Goal: Information Seeking & Learning: Find specific fact

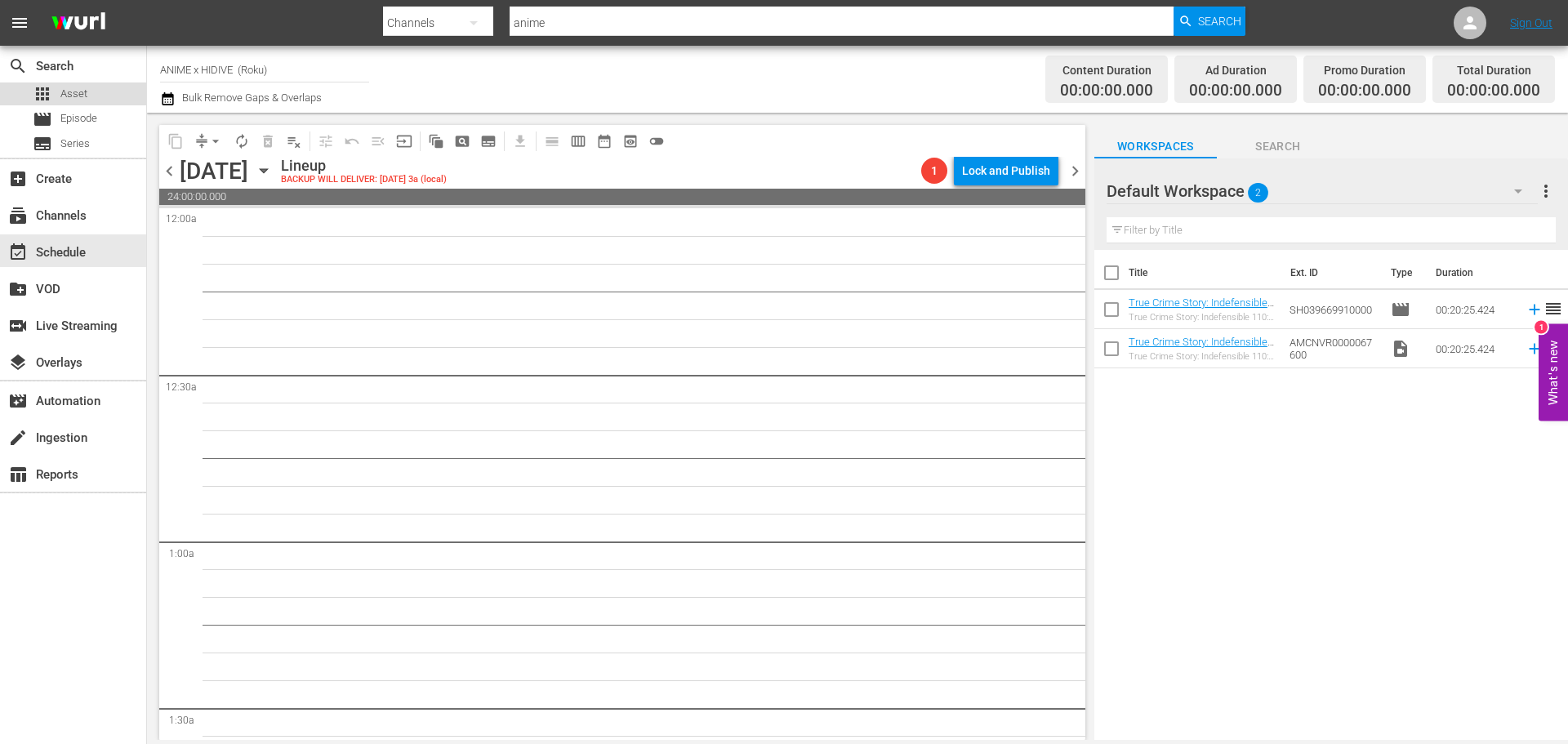
click at [97, 103] on div "apps Asset" at bounding box center [73, 94] width 146 height 23
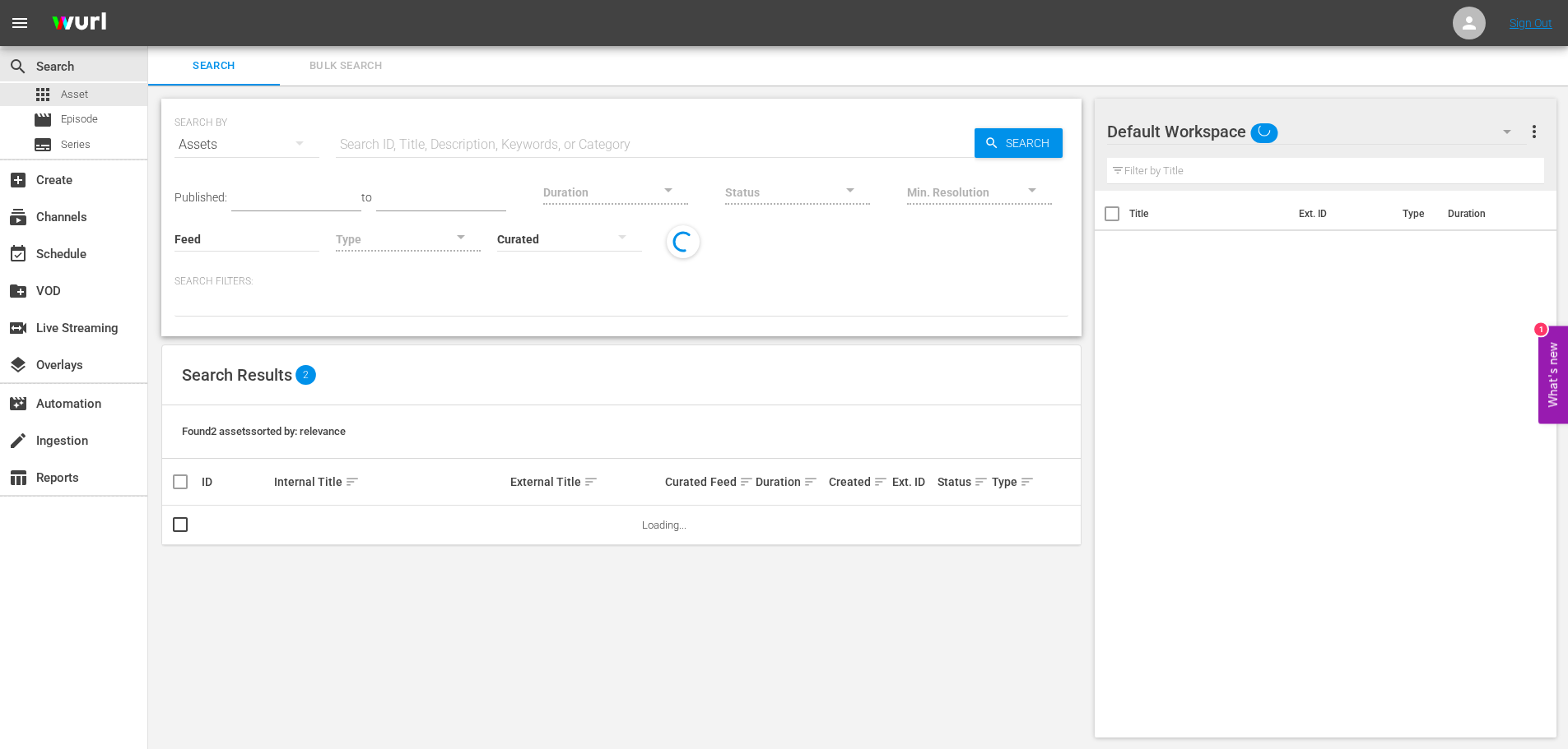
click at [440, 130] on input "text" at bounding box center [655, 144] width 639 height 39
paste input "Salvation"
click at [1001, 165] on div at bounding box center [979, 193] width 145 height 59
click at [1006, 156] on div "Min. Resolution" at bounding box center [979, 181] width 145 height 59
click at [1010, 146] on span "Search" at bounding box center [1031, 143] width 63 height 30
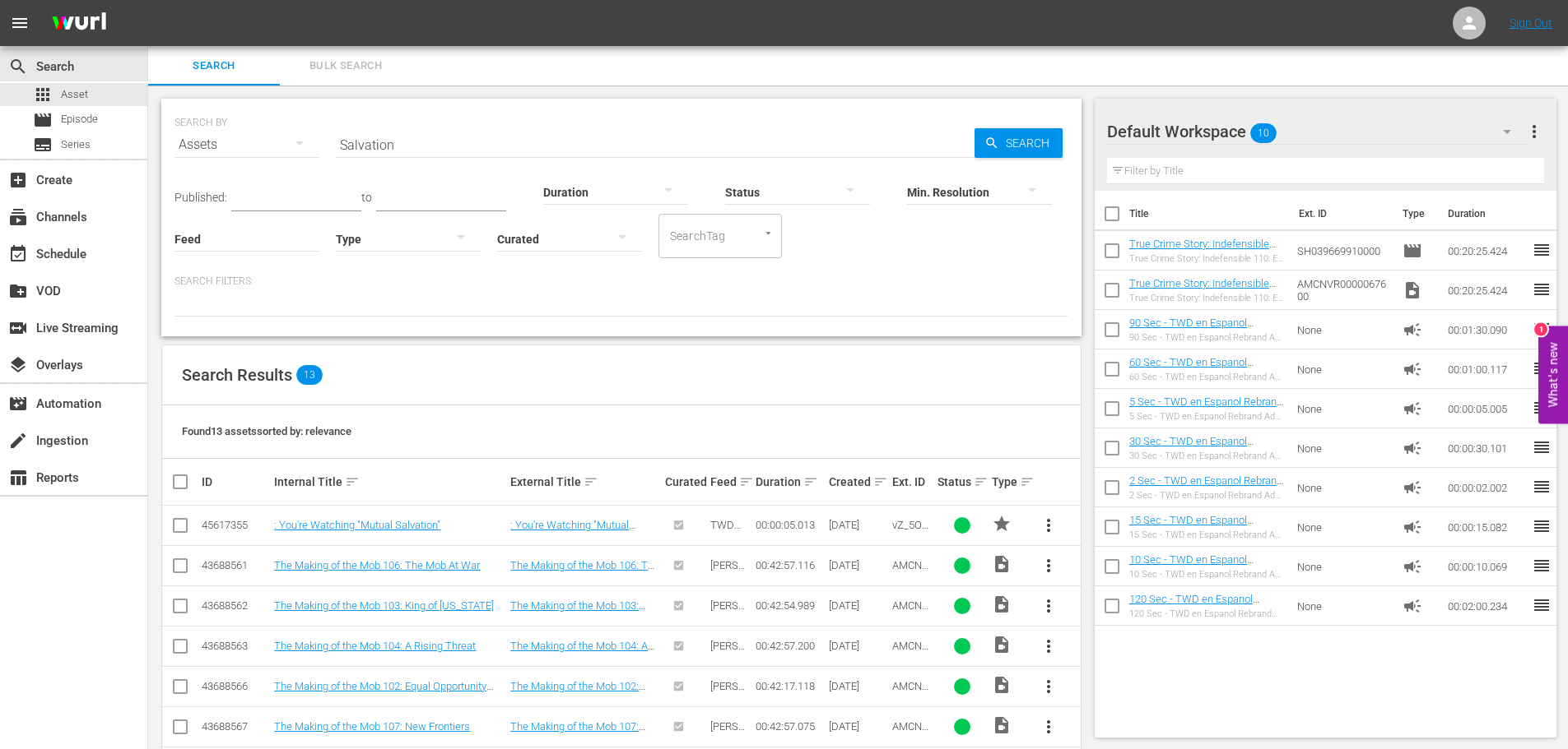
drag, startPoint x: 415, startPoint y: 149, endPoint x: 268, endPoint y: 146, distance: 147.0
click at [268, 146] on div "SEARCH BY Search By Assets Search ID, Title, Description, Keywords, or Category…" at bounding box center [621, 135] width 894 height 59
paste input "Mile 22"
click at [1021, 136] on span "Search" at bounding box center [1031, 143] width 63 height 30
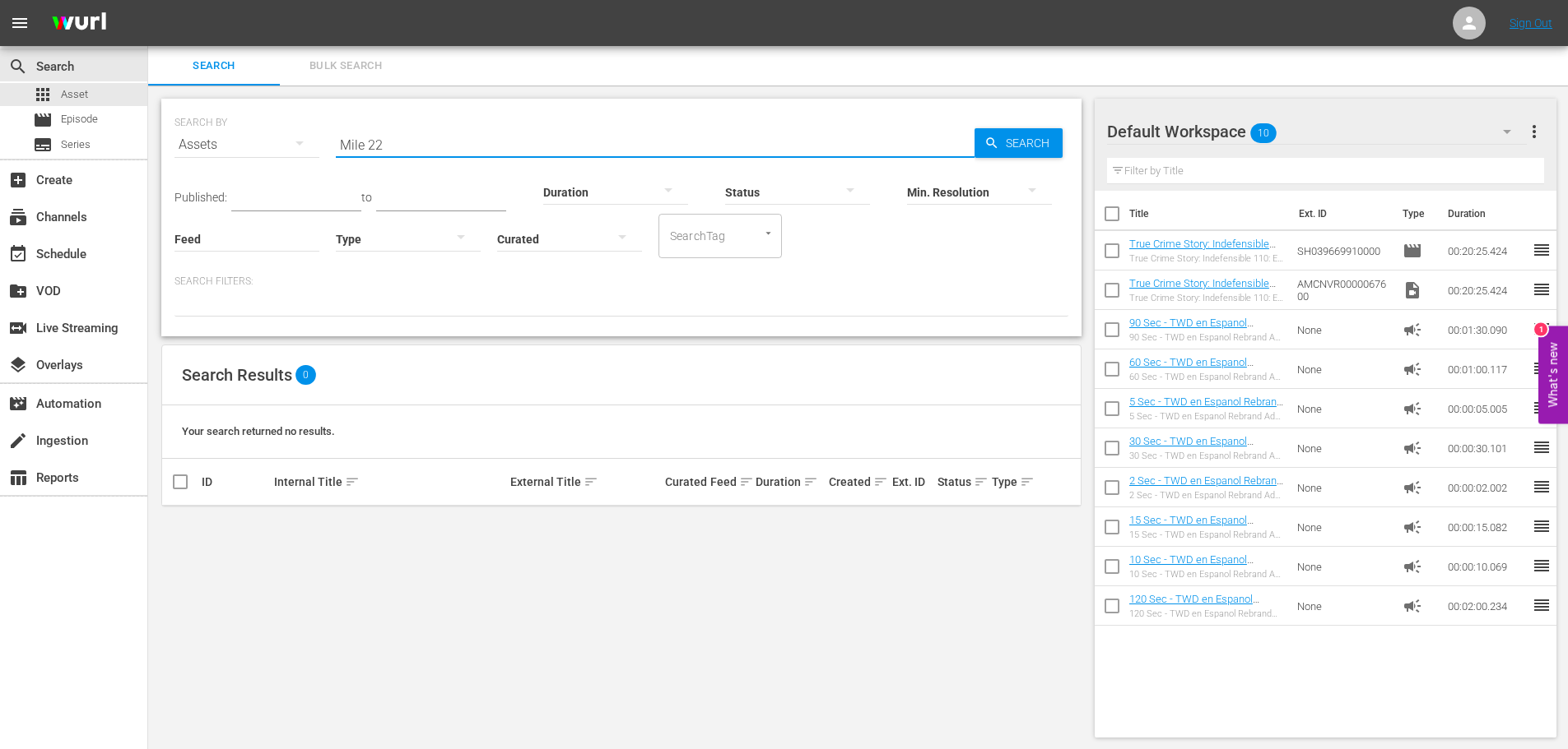
drag, startPoint x: 448, startPoint y: 138, endPoint x: 240, endPoint y: 136, distance: 208.0
click at [240, 136] on div "SEARCH BY Search By Assets Search ID, Title, Description, Keywords, or Category…" at bounding box center [621, 135] width 894 height 59
paste input "Sweet [US_STATE]"
click at [1021, 138] on span "Search" at bounding box center [1031, 143] width 63 height 30
drag, startPoint x: 443, startPoint y: 144, endPoint x: 197, endPoint y: 131, distance: 246.3
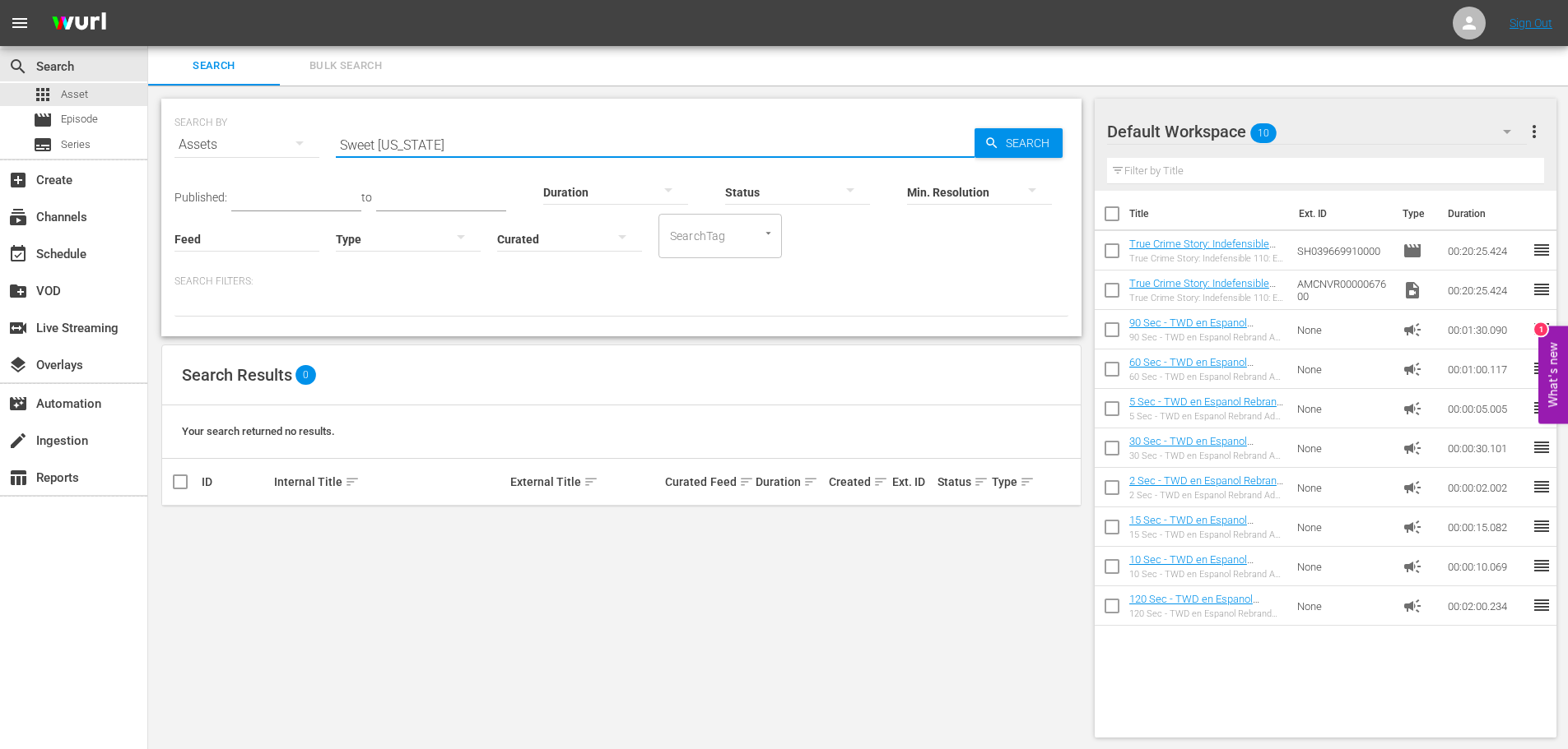
click at [202, 136] on div "SEARCH BY Search By Assets Search ID, Title, Description, Keywords, or Category…" at bounding box center [621, 135] width 894 height 59
paste input "Mayhem"
type input "Mayhem"
click at [1050, 124] on div "SEARCH BY Search By Assets Search ID, Title, Description, Keywords, or Category…" at bounding box center [621, 135] width 894 height 59
click at [1035, 139] on span "Search" at bounding box center [1031, 143] width 63 height 30
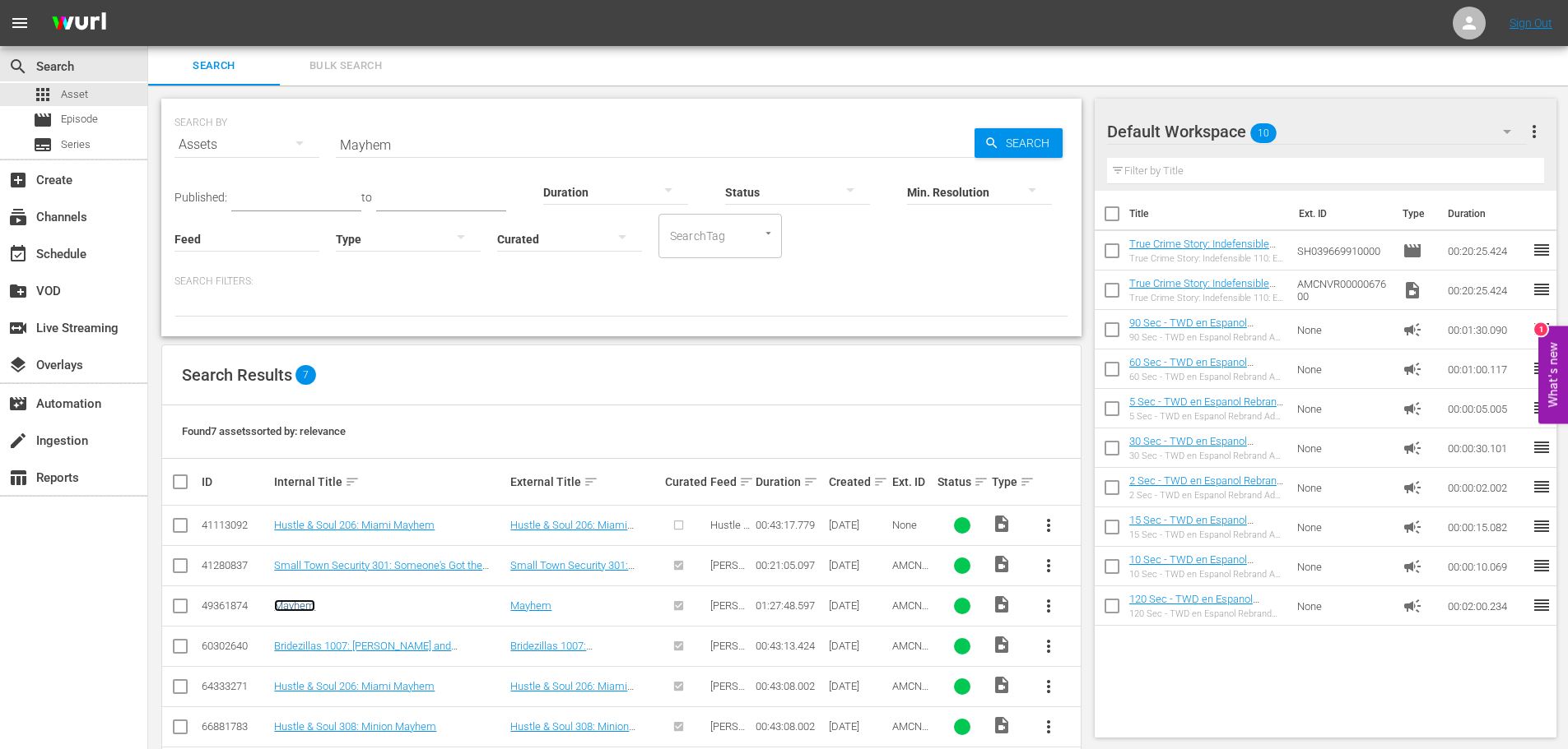
click at [286, 600] on link "Mayhem" at bounding box center [294, 605] width 41 height 12
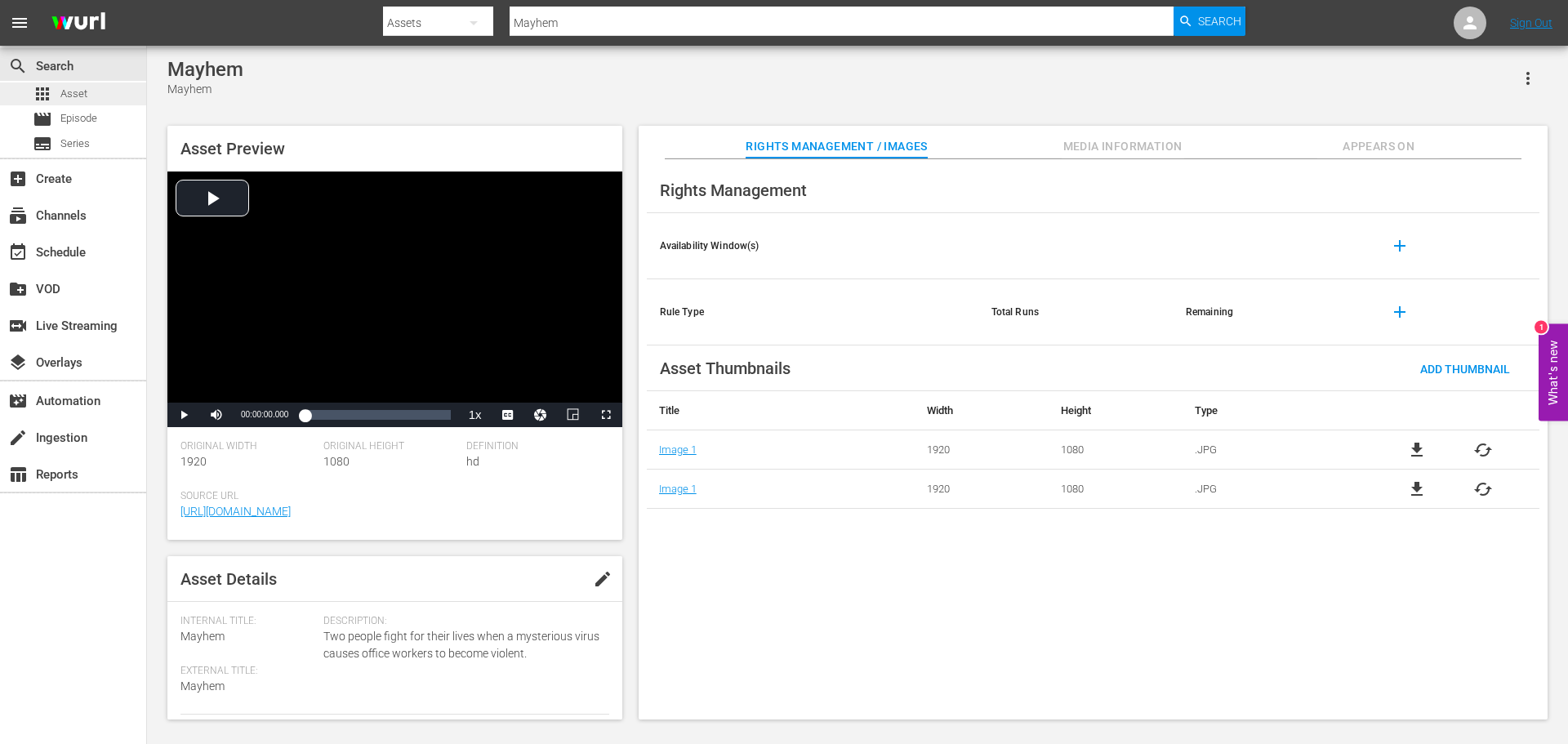
click at [68, 91] on span "Asset" at bounding box center [73, 94] width 27 height 17
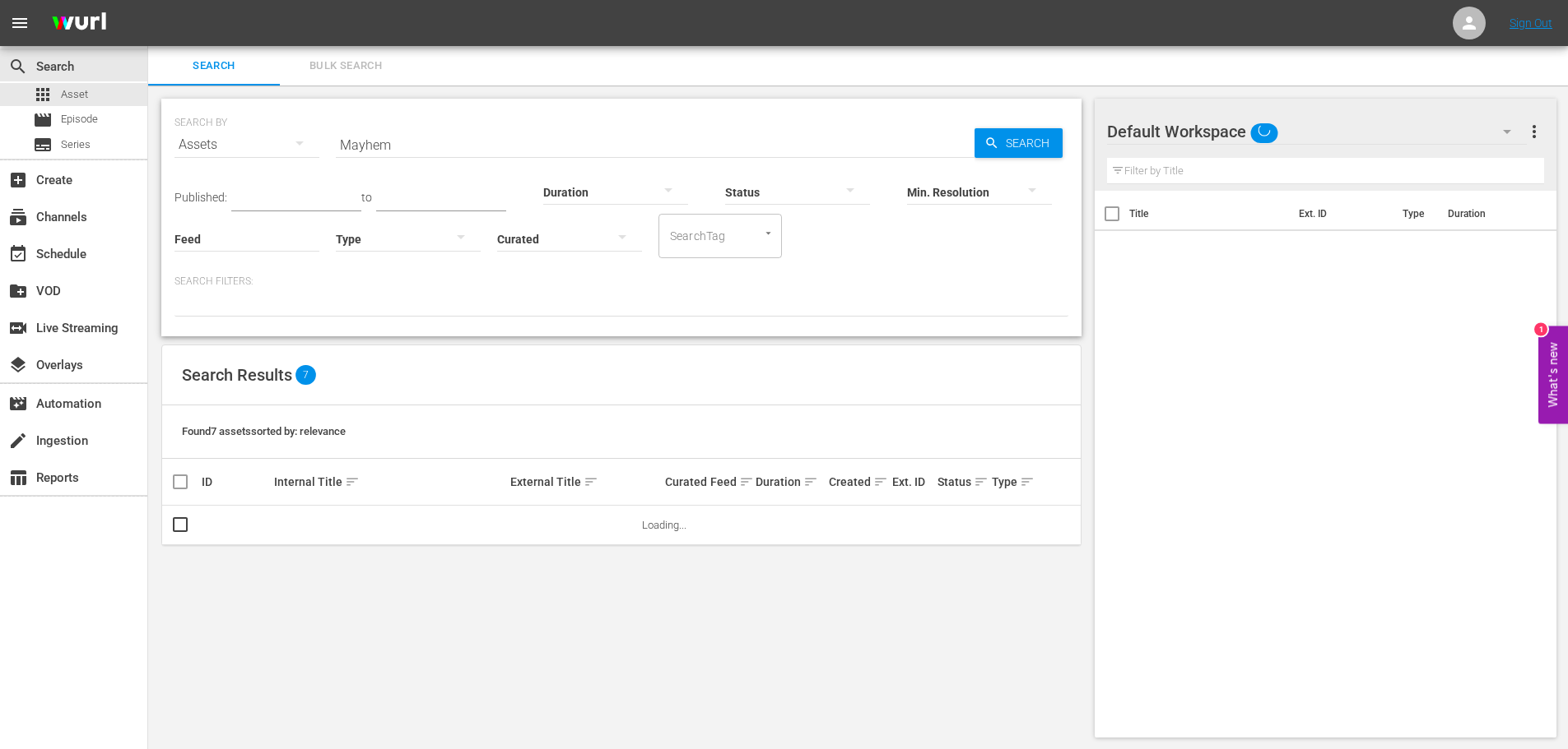
drag, startPoint x: 402, startPoint y: 148, endPoint x: 215, endPoint y: 124, distance: 188.5
click at [215, 124] on div "SEARCH BY Search By Assets Search ID, Title, Description, Keywords, or Category…" at bounding box center [621, 135] width 894 height 59
paste input "Sky"
click at [1012, 143] on span "Search" at bounding box center [1031, 143] width 63 height 30
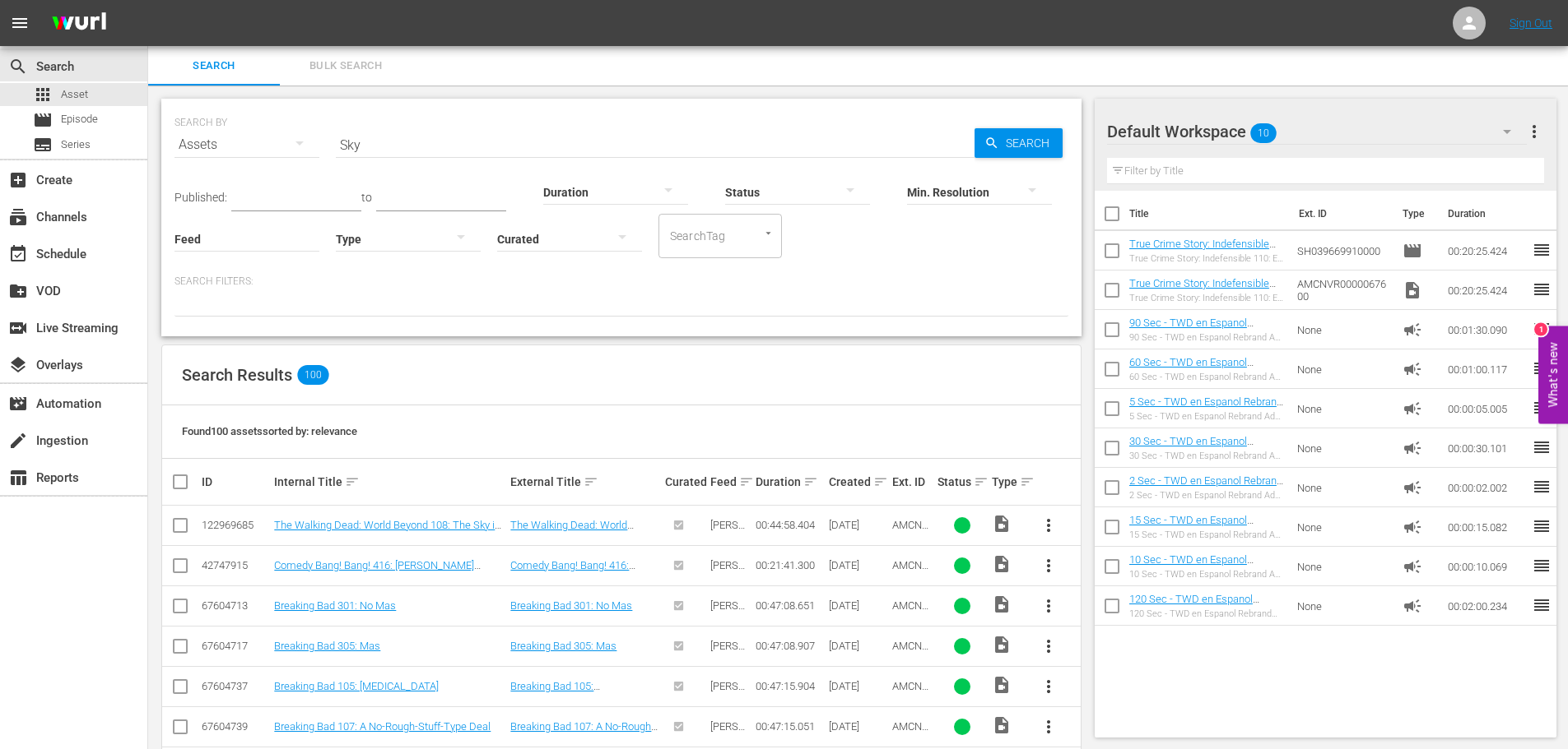
drag, startPoint x: 366, startPoint y: 158, endPoint x: 324, endPoint y: 149, distance: 43.0
click at [326, 149] on div "SEARCH BY Search By Assets Search ID, Title, Description, Keywords, or Category…" at bounding box center [621, 135] width 894 height 59
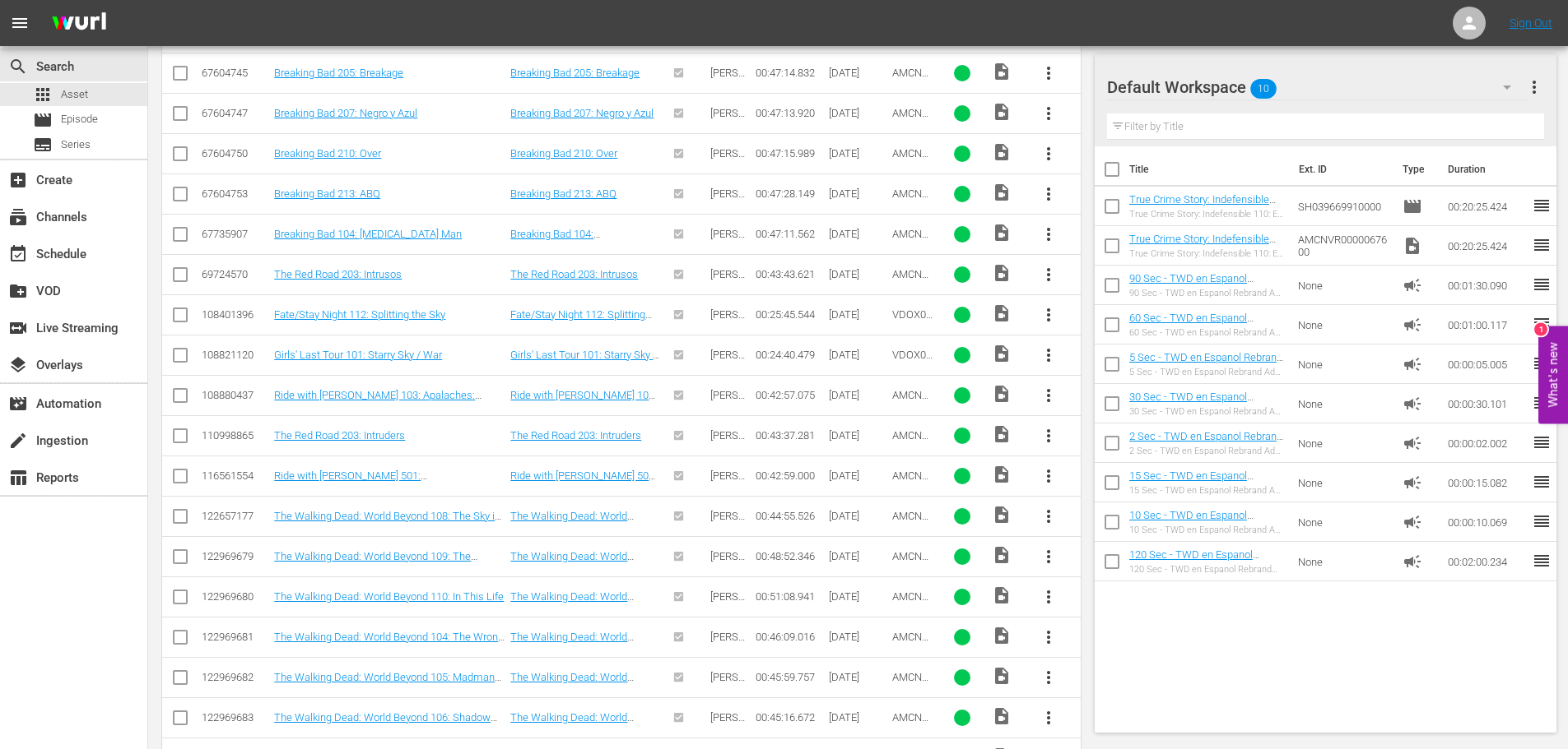
scroll to position [1021, 0]
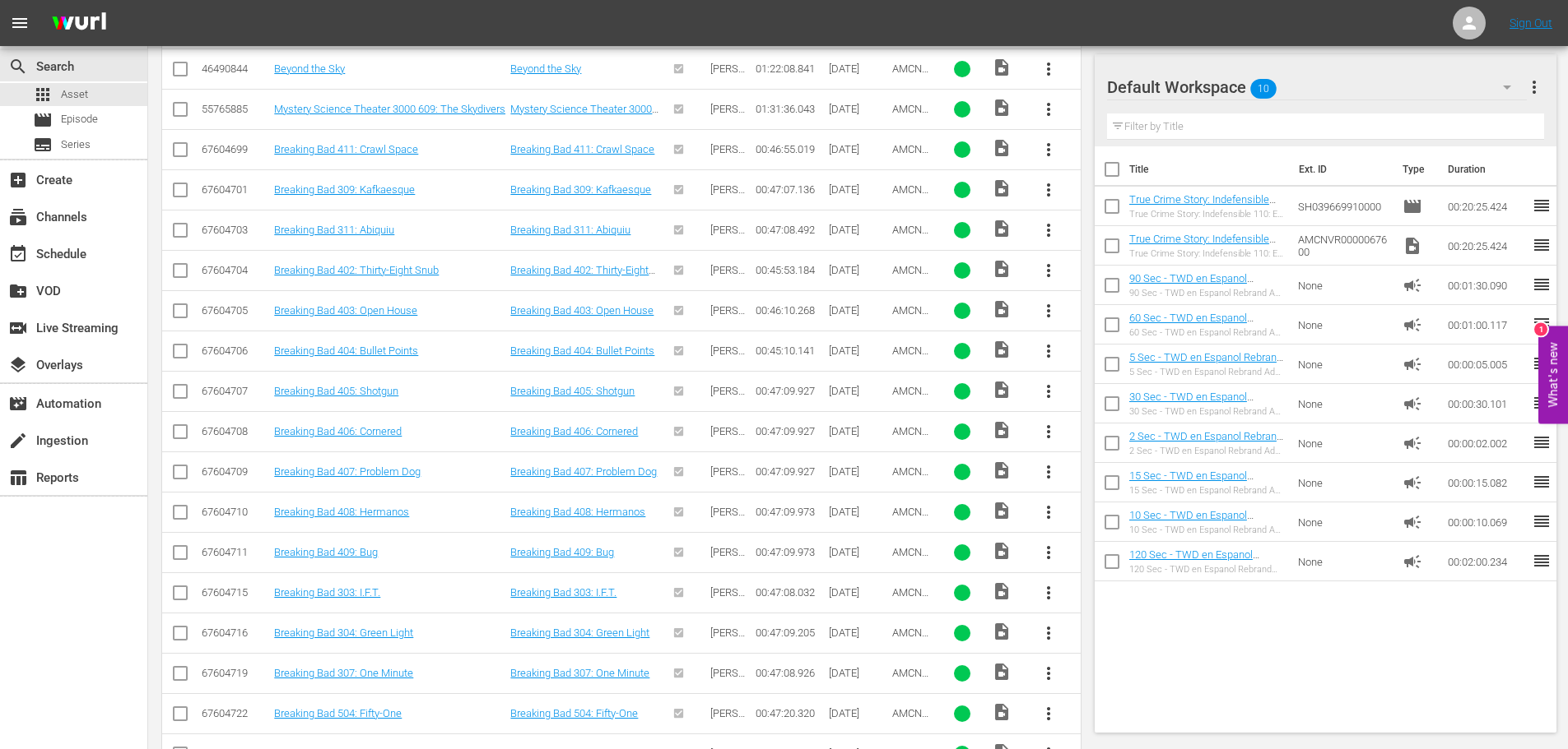
drag, startPoint x: 521, startPoint y: 241, endPoint x: 453, endPoint y: 198, distance: 80.5
click at [453, 198] on td "Breaking Bad 309: Kafkaesque" at bounding box center [390, 190] width 236 height 40
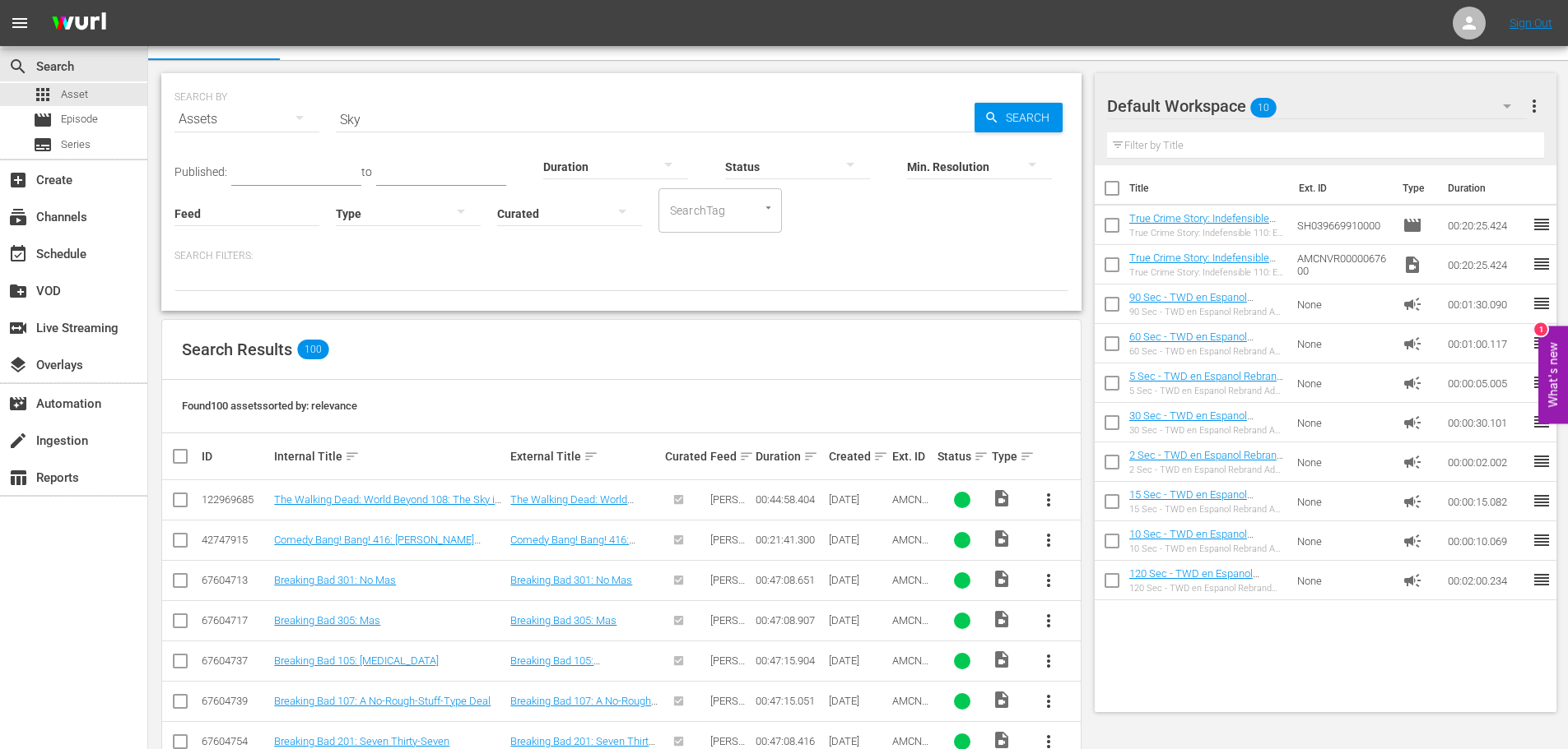
scroll to position [0, 0]
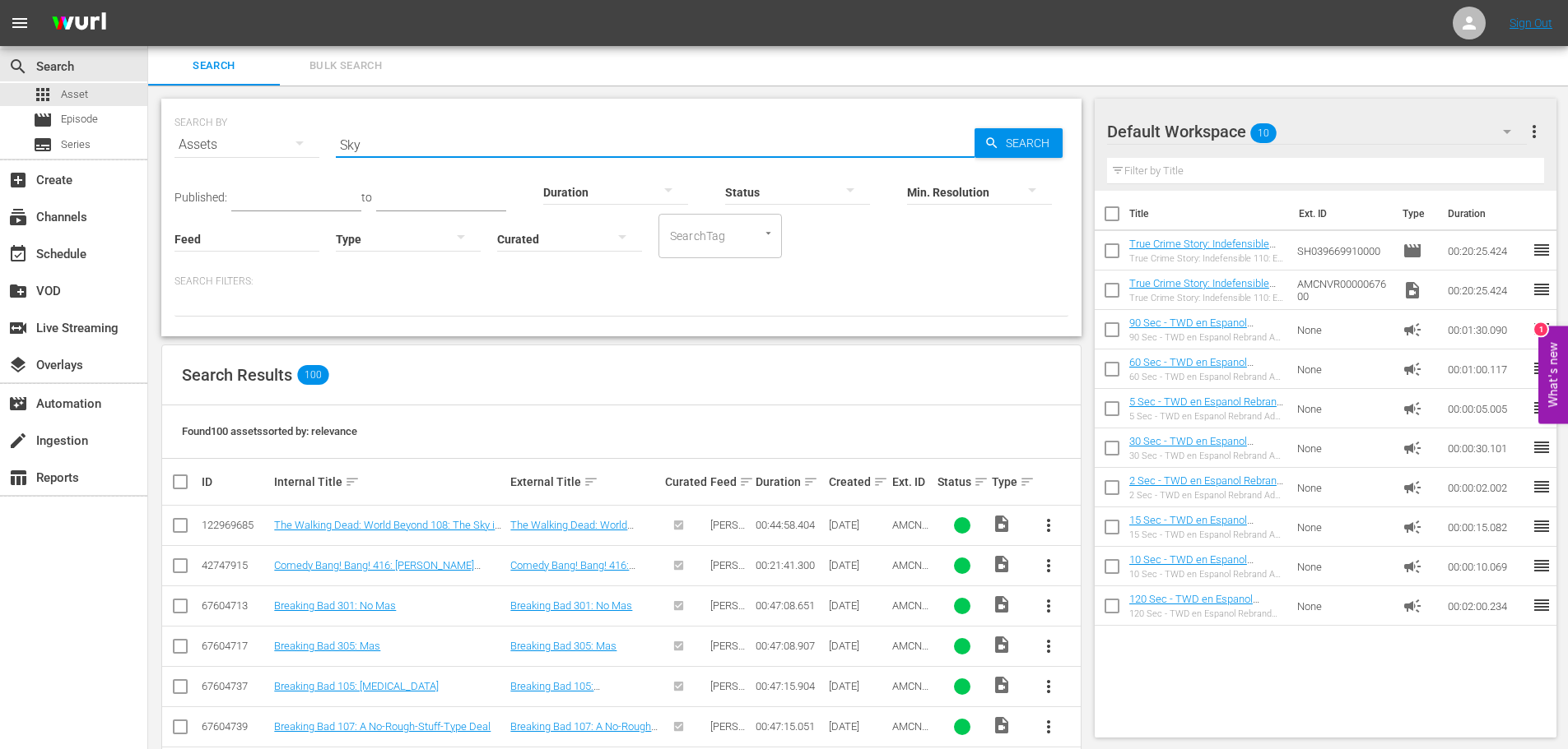
drag, startPoint x: 363, startPoint y: 140, endPoint x: 275, endPoint y: 133, distance: 88.3
click at [276, 134] on div "SEARCH BY Search By Assets Search ID, Title, Description, Keywords, or Category…" at bounding box center [621, 135] width 894 height 59
paste input "Welcome to the Punch"
click at [987, 137] on icon "button" at bounding box center [992, 143] width 15 height 15
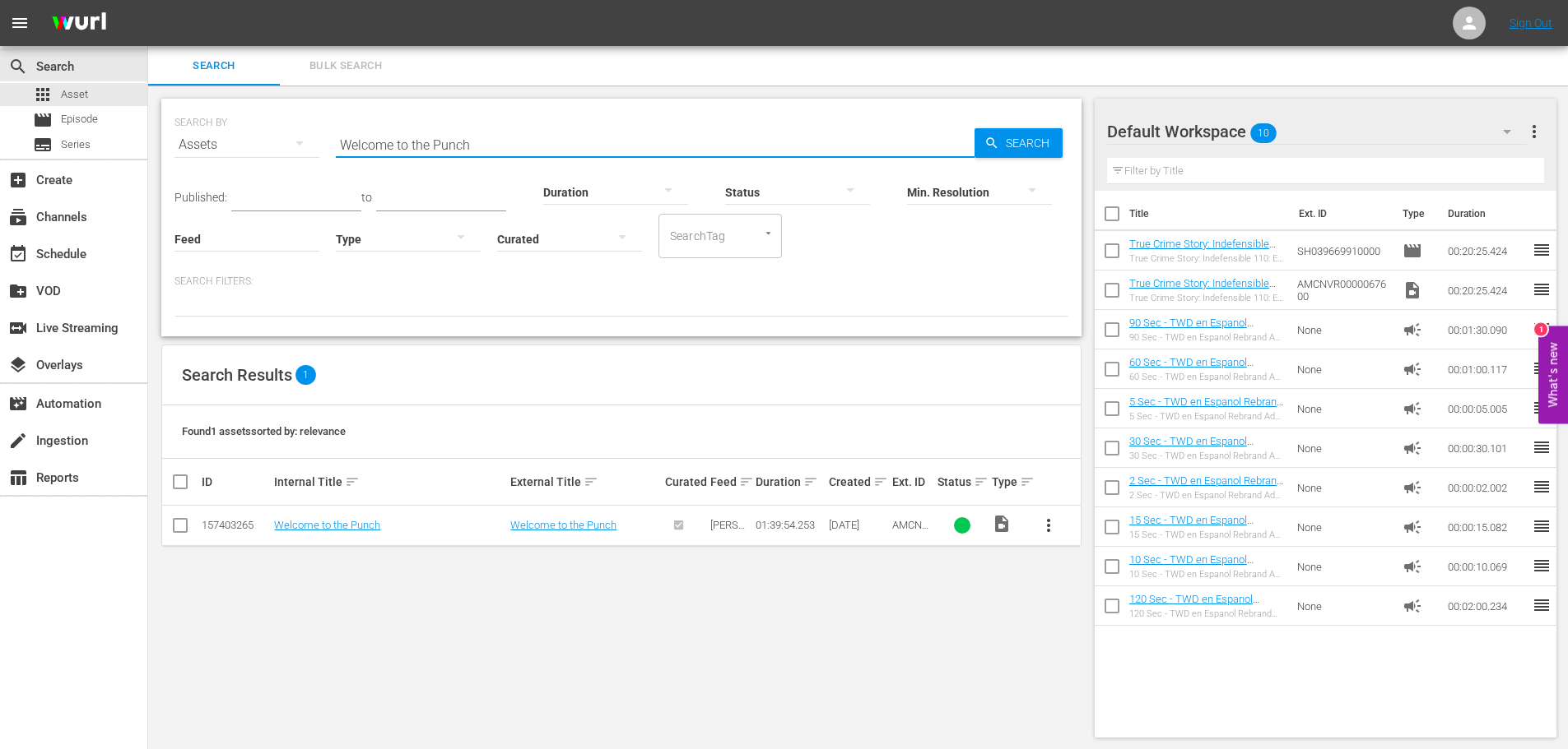
drag, startPoint x: 497, startPoint y: 133, endPoint x: 220, endPoint y: 153, distance: 277.7
click at [220, 153] on div "SEARCH BY Search By Assets Search ID, Title, Description, Keywords, or Category…" at bounding box center [621, 135] width 894 height 59
paste input "Angry Black Girl and Her Monster"
click at [1029, 138] on span "Search" at bounding box center [1031, 143] width 63 height 30
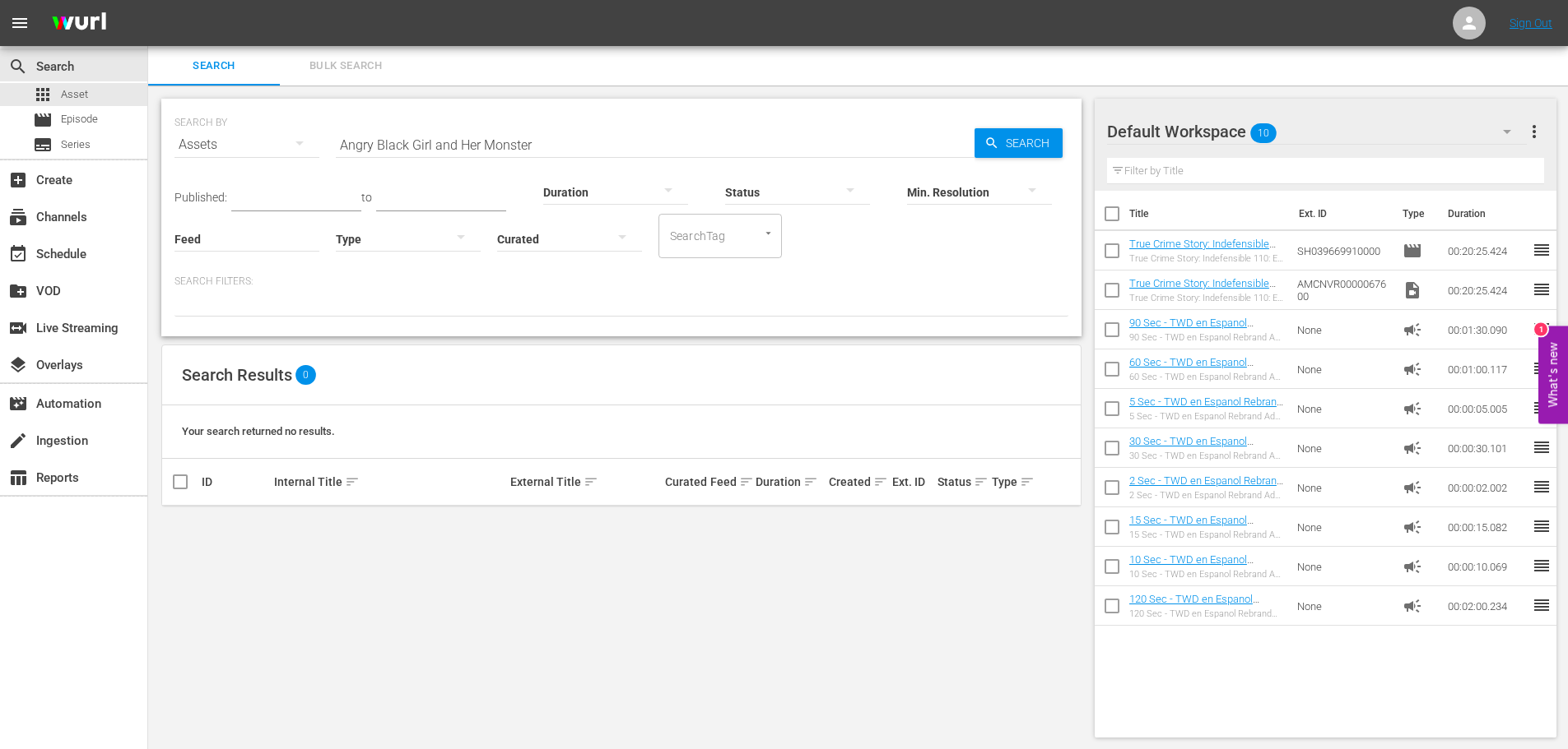
drag, startPoint x: 561, startPoint y: 146, endPoint x: 166, endPoint y: 146, distance: 395.0
click at [166, 146] on div "SEARCH BY Search By Assets Search ID, Title, Description, Keywords, or Category…" at bounding box center [621, 218] width 920 height 238
paste input "Pyewacket"
click at [1007, 155] on div "Min. Resolution" at bounding box center [979, 181] width 145 height 59
click at [984, 153] on div "Min. Resolution" at bounding box center [979, 181] width 145 height 59
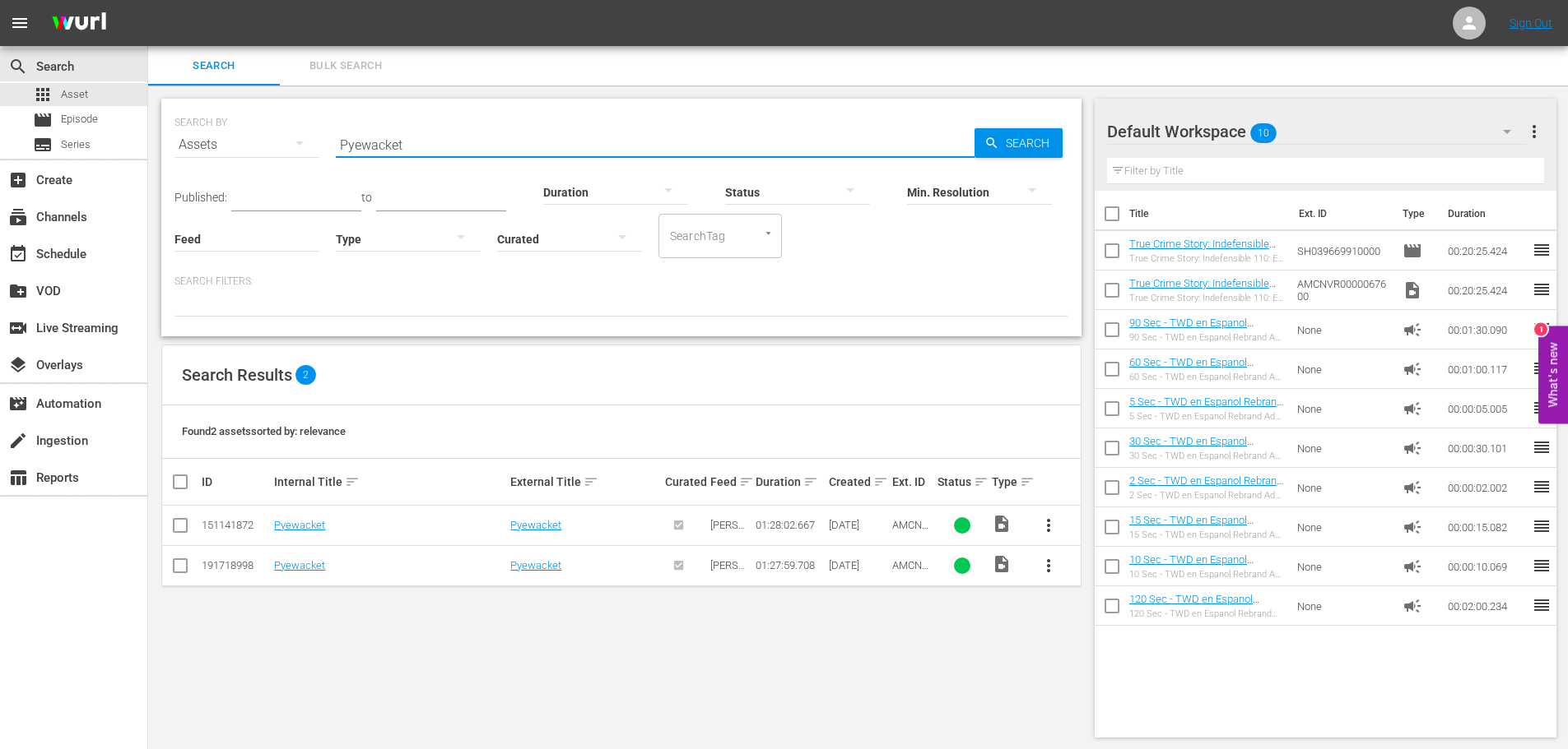
drag, startPoint x: 433, startPoint y: 145, endPoint x: 215, endPoint y: 137, distance: 218.1
click at [214, 145] on div "SEARCH BY Search By Assets Search ID, Title, Description, Keywords, or Category…" at bounding box center [621, 135] width 894 height 59
paste input "Harves"
click at [1003, 136] on span "Search" at bounding box center [1031, 143] width 63 height 30
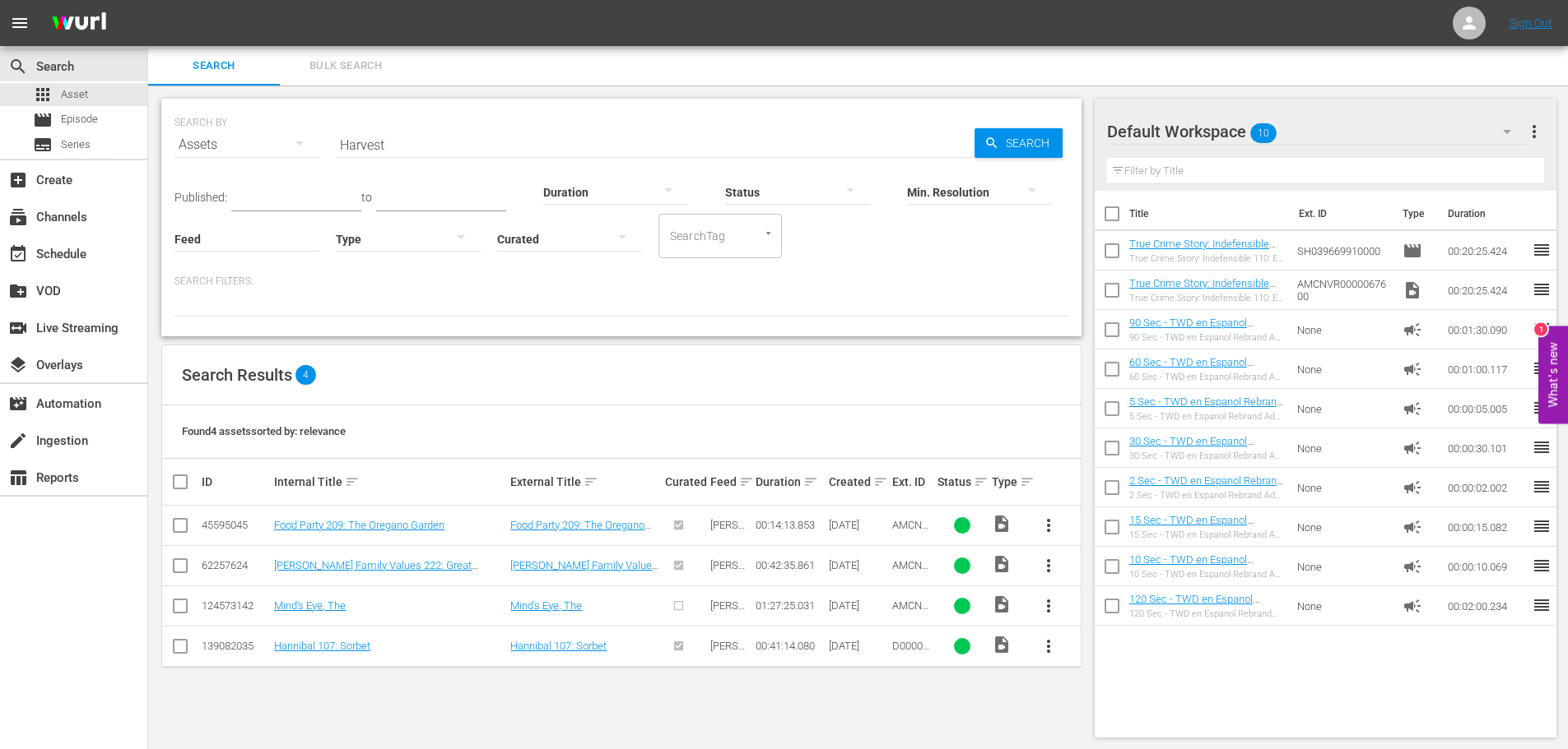
drag, startPoint x: 403, startPoint y: 150, endPoint x: 329, endPoint y: 148, distance: 74.0
click at [329, 148] on div "SEARCH BY Search By Assets Search ID, Title, Description, Keywords, or Category…" at bounding box center [621, 135] width 894 height 59
paste input "Dark Match"
click at [1036, 131] on span "Search" at bounding box center [1031, 143] width 63 height 30
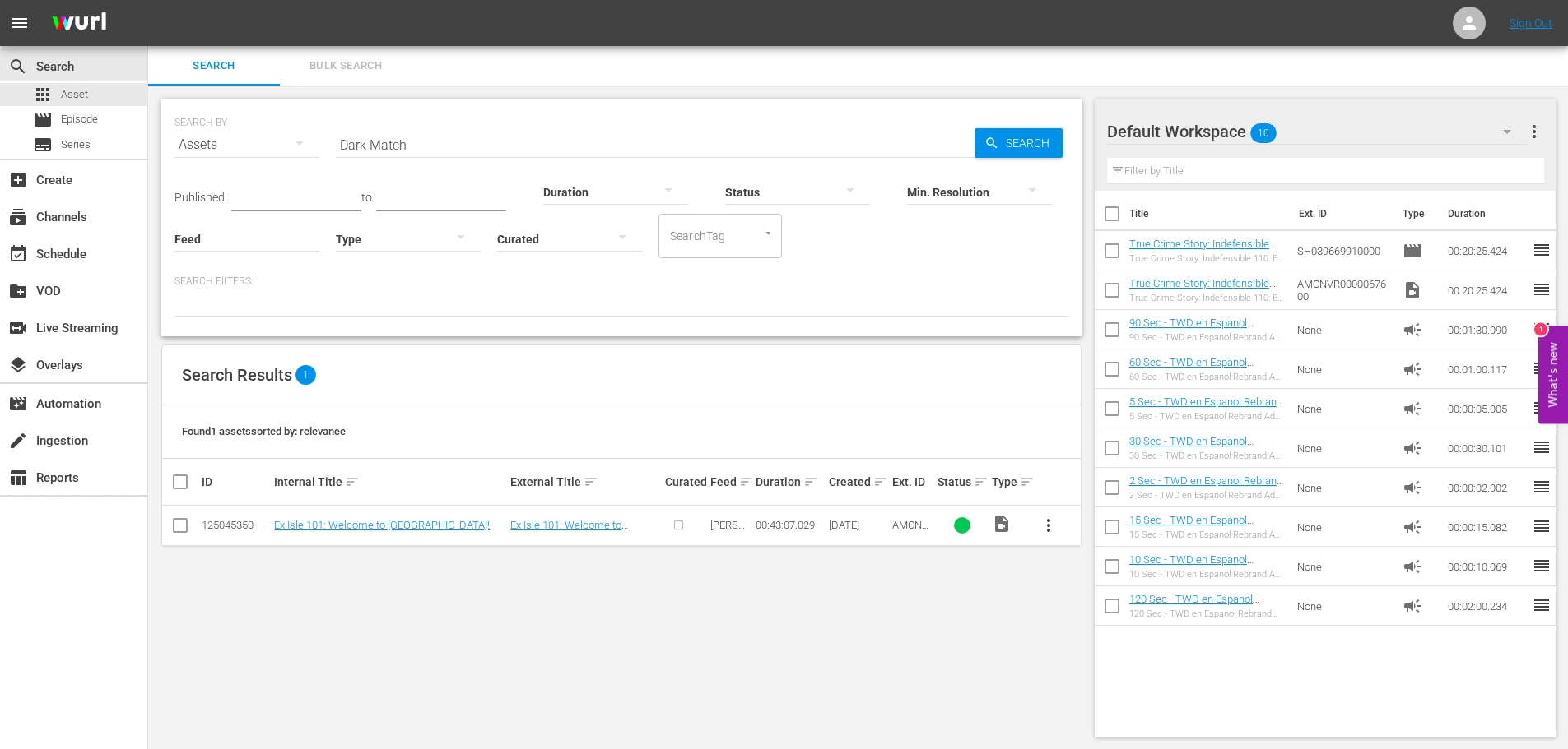
click at [413, 153] on input "Dark Match" at bounding box center [655, 144] width 639 height 39
drag, startPoint x: 385, startPoint y: 144, endPoint x: 236, endPoint y: 125, distance: 150.2
click at [235, 130] on div "SEARCH BY Search By Assets Search ID, Title, Description, Keywords, or Category…" at bounding box center [621, 135] width 894 height 59
paste input "V/H/S/99"
click at [1005, 143] on span "Search" at bounding box center [1031, 143] width 63 height 30
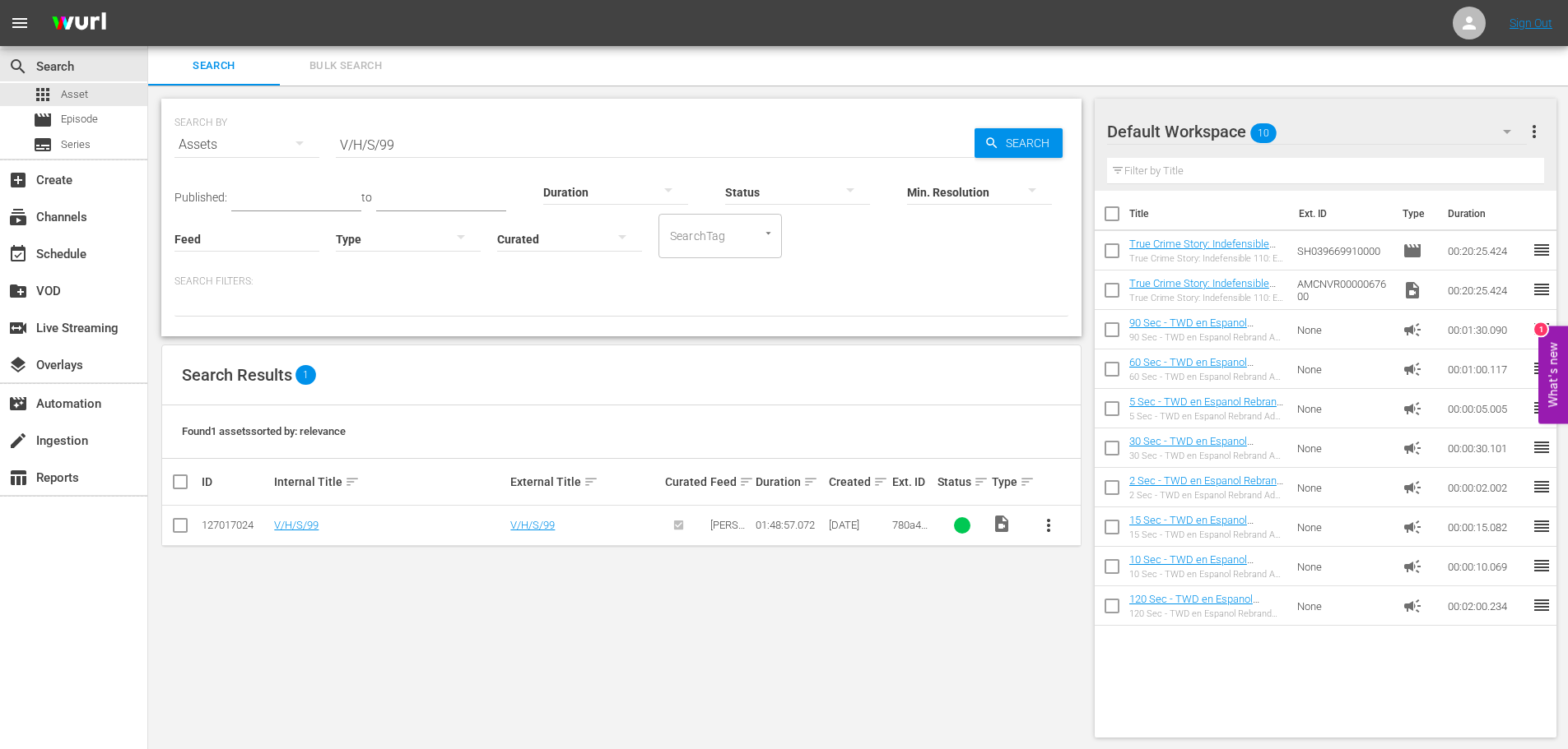
drag, startPoint x: 366, startPoint y: 140, endPoint x: 276, endPoint y: 139, distance: 90.0
click at [284, 140] on div "SEARCH BY Search By Assets Search ID, Title, Description, Keywords, or Category…" at bounding box center [621, 135] width 894 height 59
paste input "White Elephant"
click at [1034, 145] on span "Search" at bounding box center [1031, 143] width 63 height 30
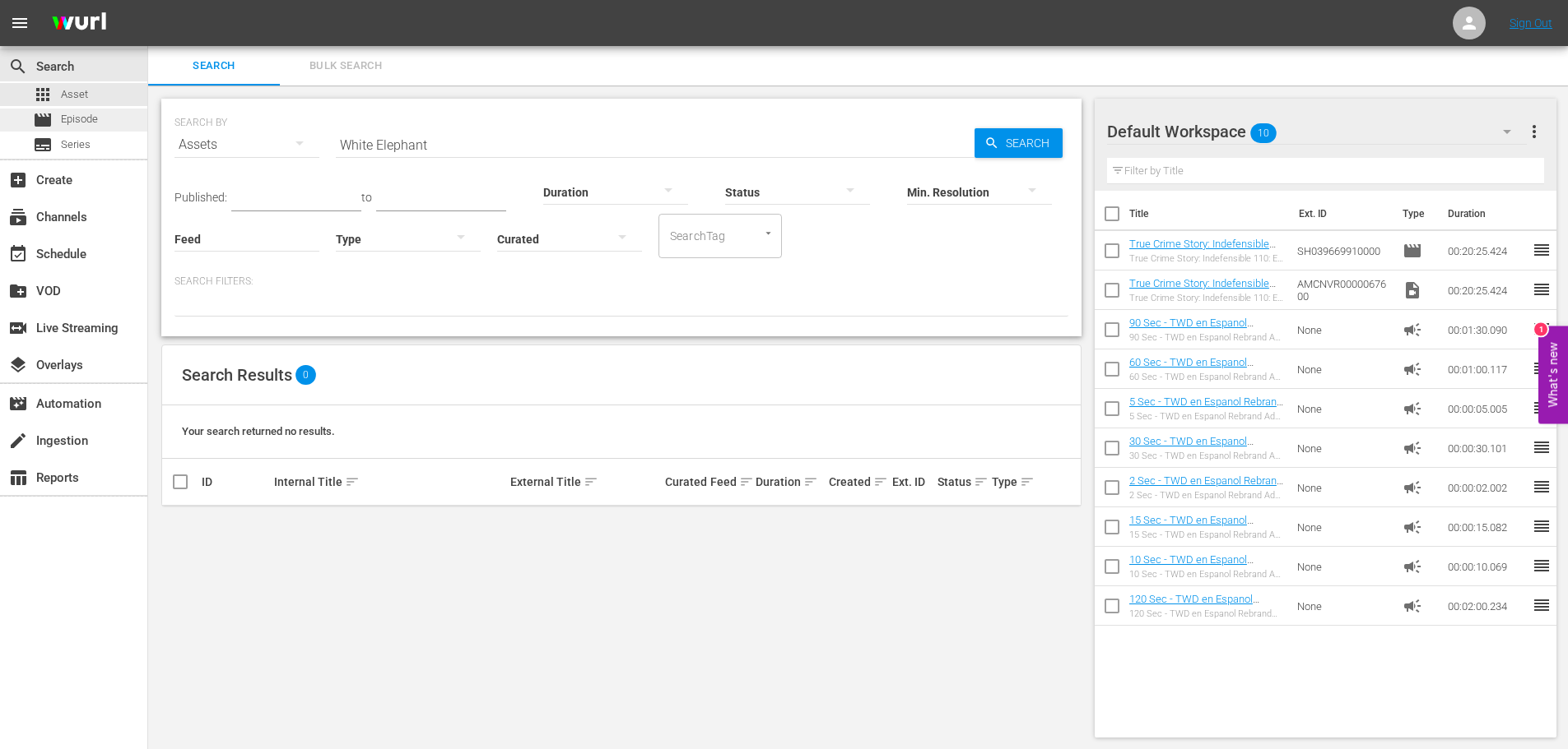
drag, startPoint x: 447, startPoint y: 139, endPoint x: 86, endPoint y: 111, distance: 362.1
click at [148, 0] on div "search Search apps Asset movie Episode subtitles Series add_box Create subscrip…" at bounding box center [858, 0] width 1420 height 0
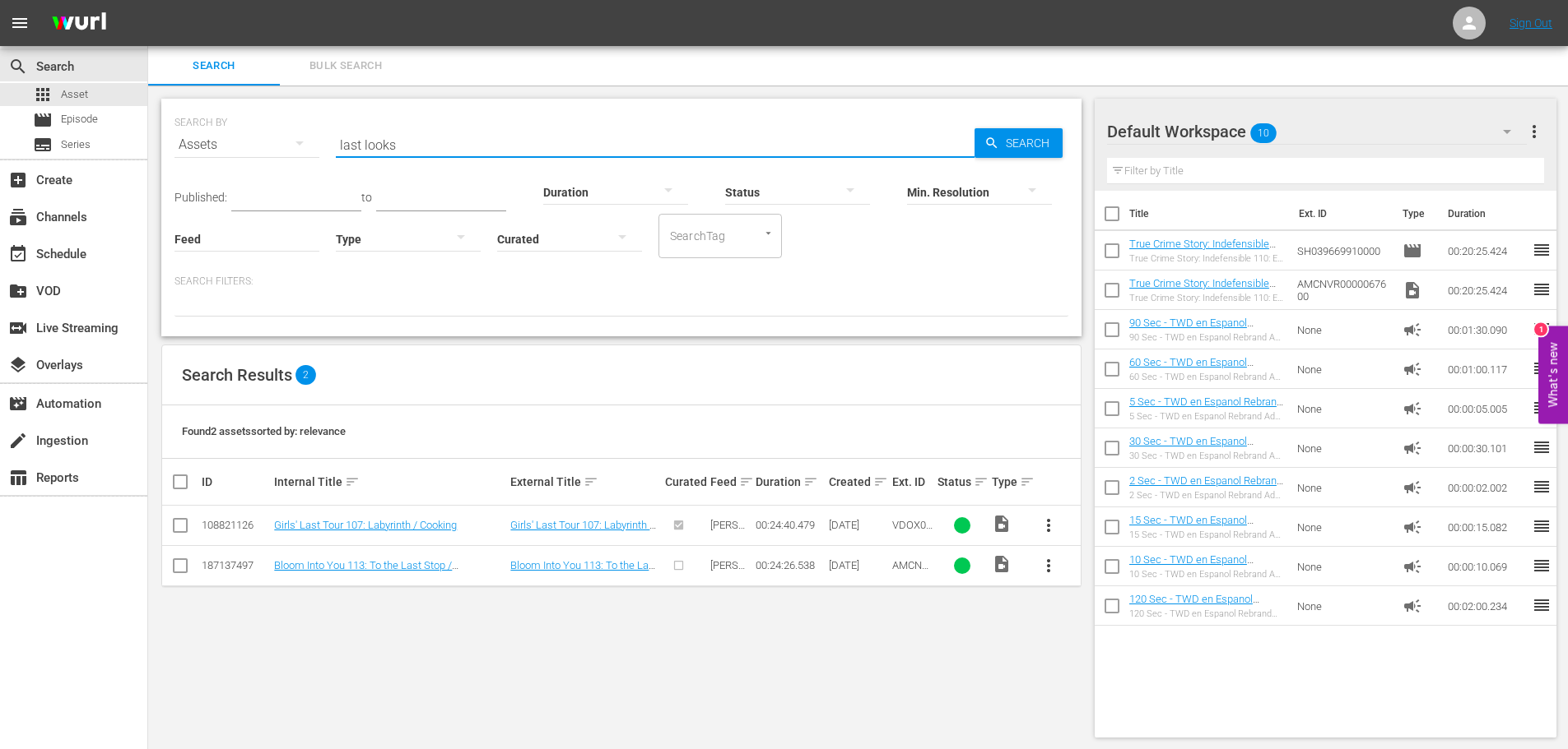
drag, startPoint x: 430, startPoint y: 137, endPoint x: 242, endPoint y: 140, distance: 188.0
click at [242, 140] on div "SEARCH BY Search By Assets Search ID, Title, Description, Keywords, or Category…" at bounding box center [621, 135] width 894 height 59
paste input "Dark and the Wicked"
type input "Dark and the Wicked"
click at [986, 141] on icon "button" at bounding box center [992, 143] width 15 height 15
